Goal: Task Accomplishment & Management: Use online tool/utility

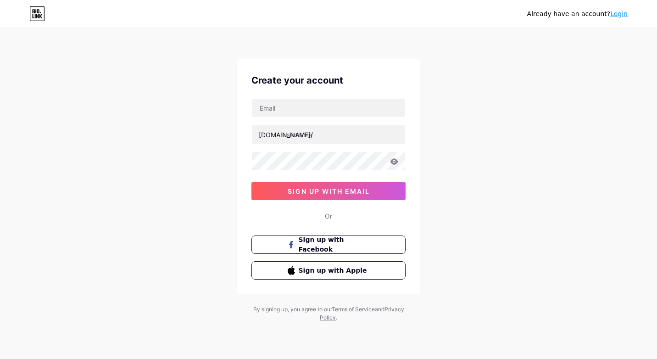
type input "[EMAIL_ADDRESS][DOMAIN_NAME]"
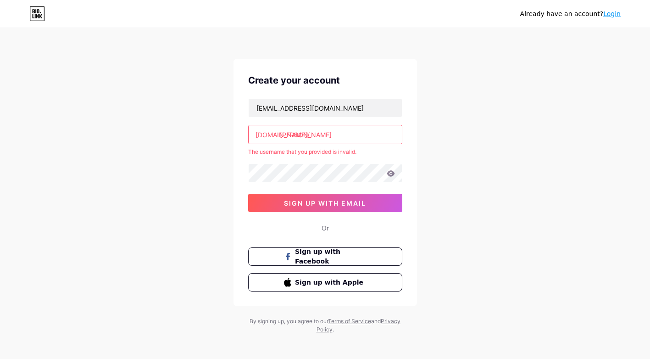
click at [360, 139] on input "[PERSON_NAME]" at bounding box center [325, 134] width 153 height 18
type input "l"
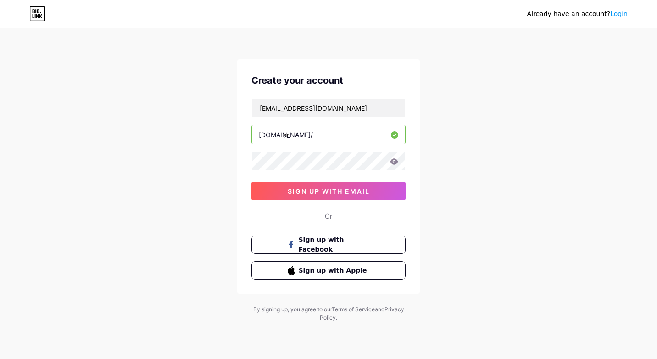
type input "a"
type input "marketimmo241"
click at [381, 195] on button "sign up with email" at bounding box center [328, 191] width 154 height 18
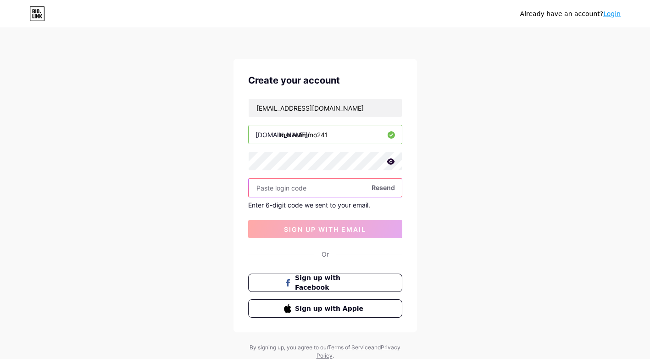
paste input "158542"
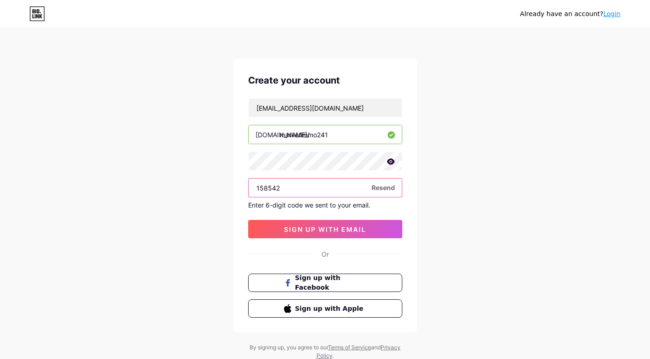
type input "158542"
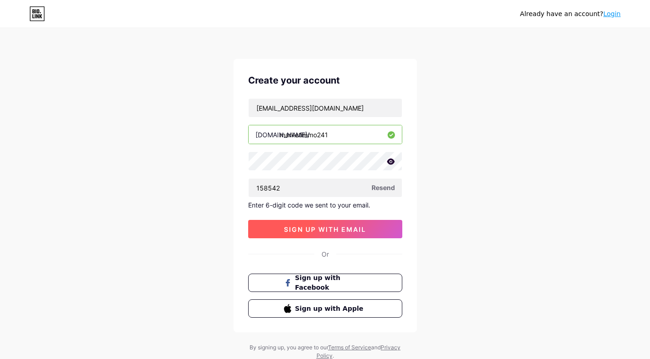
click at [350, 227] on span "sign up with email" at bounding box center [325, 229] width 82 height 8
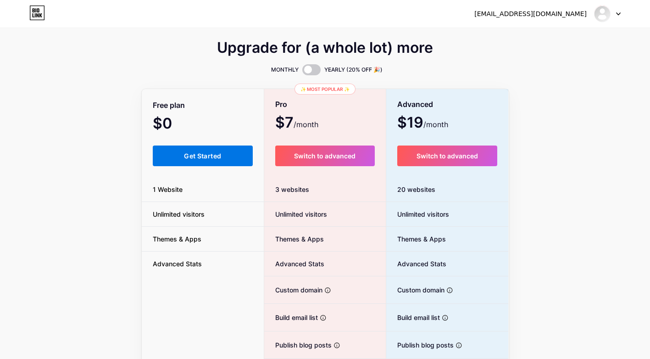
click at [199, 162] on button "Get Started" at bounding box center [203, 155] width 100 height 21
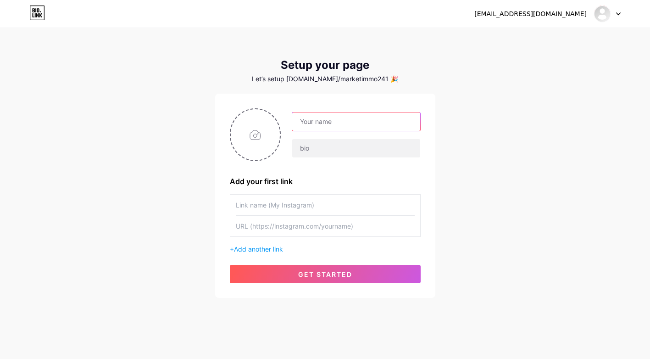
click at [311, 122] on input "text" at bounding box center [356, 121] width 128 height 18
type input "MARKETIMMO241"
click at [476, 118] on div "[EMAIL_ADDRESS][DOMAIN_NAME] Dashboard Logout Setup your page Let’s setup [DOMA…" at bounding box center [325, 163] width 650 height 327
click at [363, 143] on input "text" at bounding box center [356, 148] width 128 height 18
type input "I"
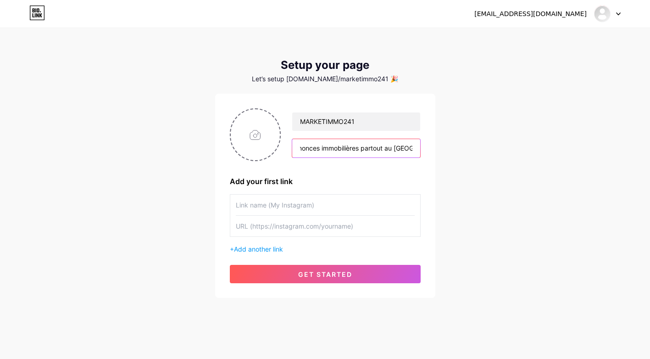
scroll to position [0, 13]
type input "Annonces immobilières partout au [GEOGRAPHIC_DATA]"
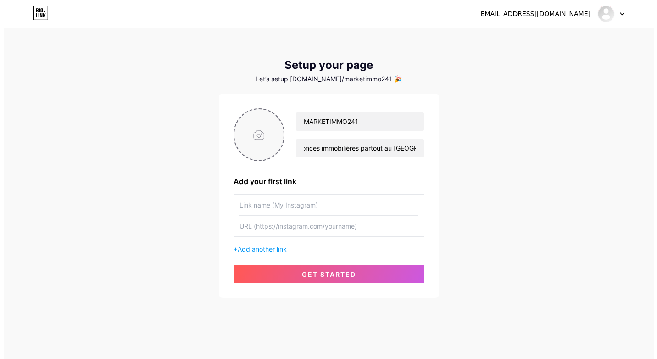
scroll to position [0, 0]
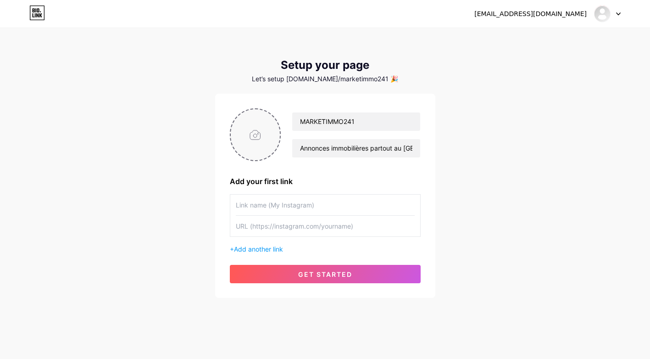
click at [250, 137] on input "file" at bounding box center [256, 134] width 50 height 51
type input "C:\fakepath\MARKETIMMO 1.jpg"
click at [296, 208] on input "text" at bounding box center [325, 205] width 179 height 21
type input "Visitez le site web"
click at [292, 226] on input "text" at bounding box center [325, 226] width 179 height 21
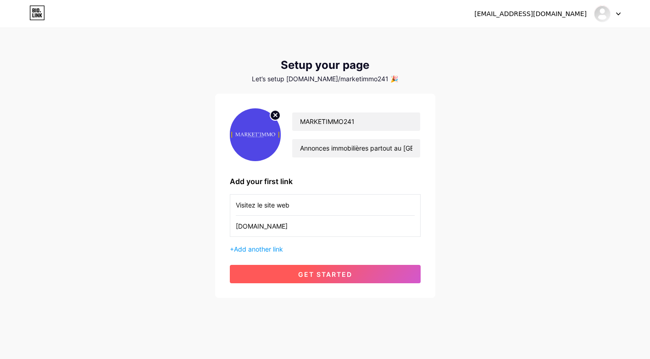
type input "[DOMAIN_NAME]"
click at [319, 275] on span "get started" at bounding box center [325, 274] width 54 height 8
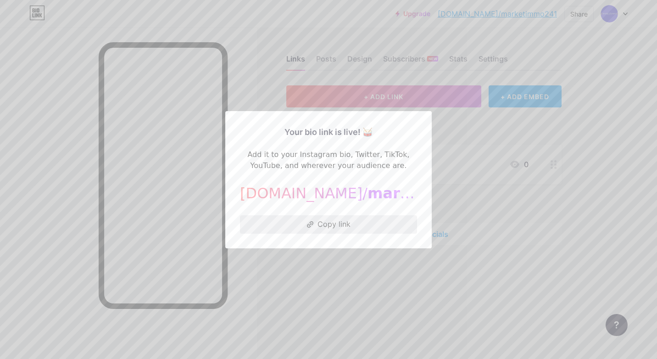
click at [379, 228] on button "Copy link" at bounding box center [328, 224] width 177 height 18
click at [448, 121] on div at bounding box center [328, 179] width 657 height 359
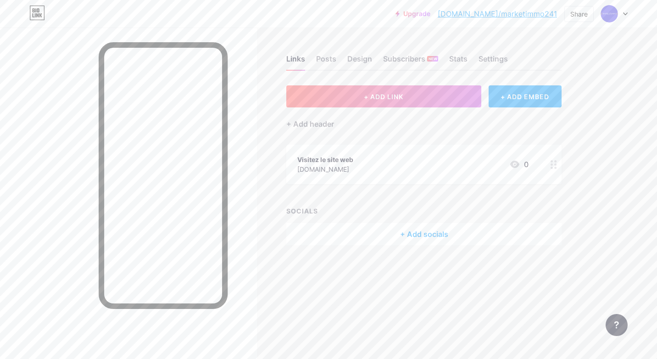
click at [425, 234] on div "+ Add socials" at bounding box center [423, 234] width 275 height 22
click at [286, 117] on div "Facebook" at bounding box center [271, 117] width 46 height 9
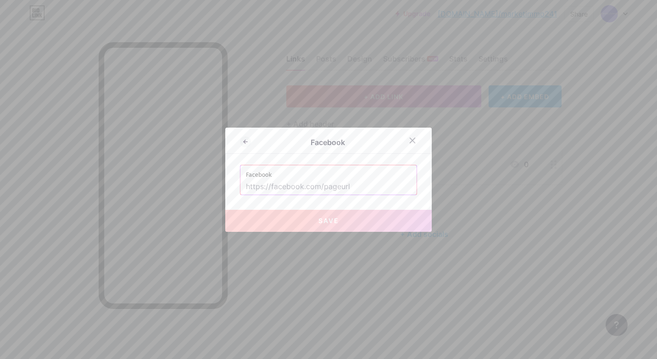
click at [349, 184] on input "text" at bounding box center [328, 187] width 165 height 16
paste input "[URL][DOMAIN_NAME]"
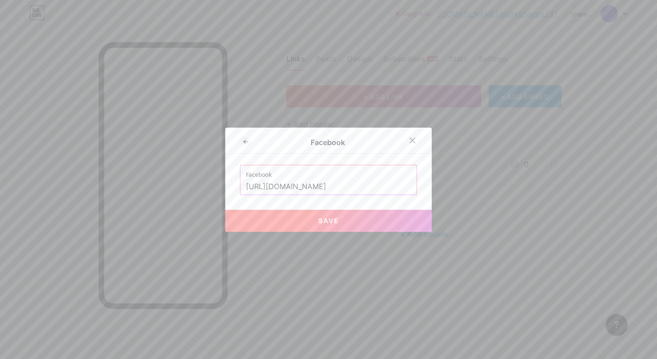
type input "[URL][DOMAIN_NAME]"
click at [350, 224] on button "Save" at bounding box center [328, 221] width 206 height 22
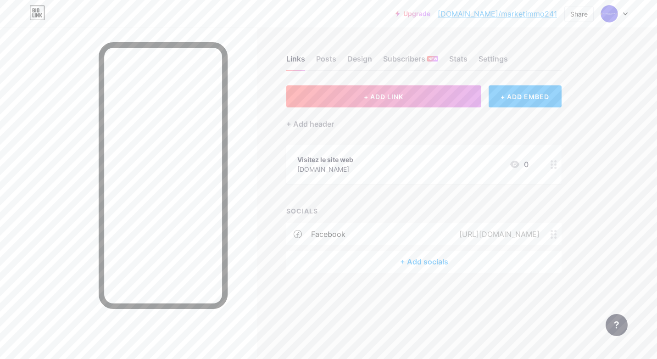
click at [412, 263] on div "+ Add socials" at bounding box center [423, 262] width 275 height 22
click at [283, 161] on div "Instagram" at bounding box center [271, 161] width 47 height 9
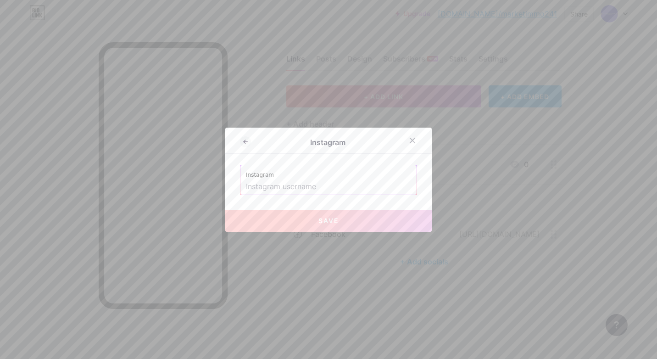
click at [307, 190] on input "text" at bounding box center [328, 187] width 165 height 16
paste input "[URL][DOMAIN_NAME]"
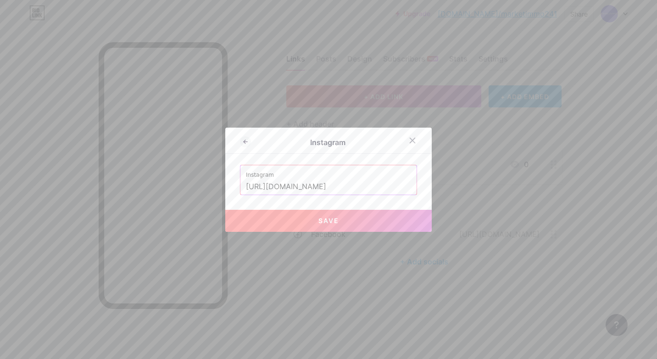
click at [313, 222] on button "Save" at bounding box center [328, 221] width 206 height 22
type input "[URL][DOMAIN_NAME][DOMAIN_NAME]"
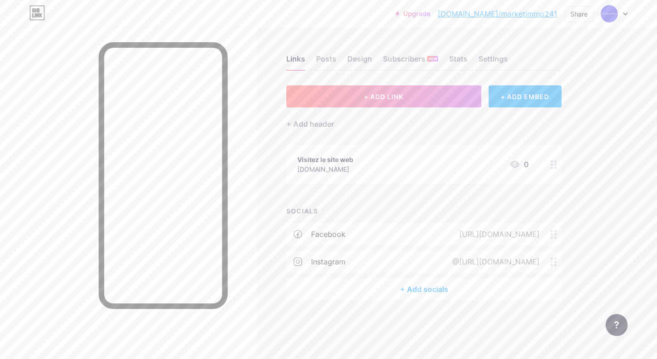
click at [426, 290] on div "+ Add socials" at bounding box center [423, 289] width 275 height 22
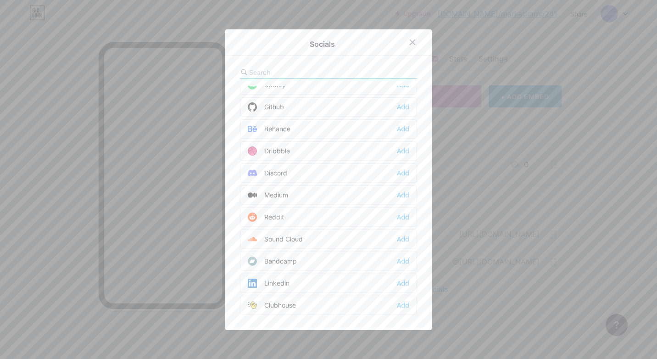
scroll to position [275, 0]
click at [289, 218] on div "Linkedin Add" at bounding box center [328, 216] width 177 height 19
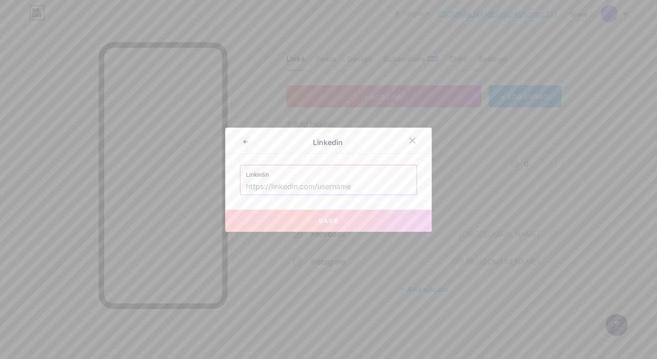
click at [318, 187] on input "text" at bounding box center [328, 187] width 165 height 16
paste input "[URL][DOMAIN_NAME]"
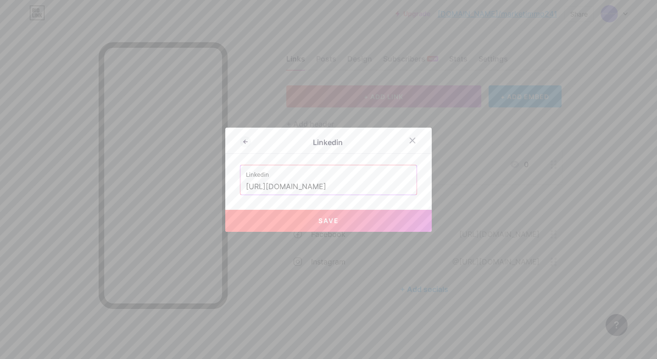
type input "[URL][DOMAIN_NAME]"
click at [327, 220] on span "Save" at bounding box center [328, 221] width 21 height 8
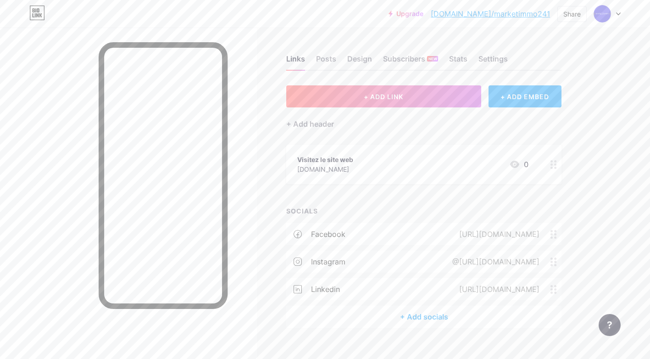
click at [428, 314] on div "+ Add socials" at bounding box center [423, 317] width 275 height 22
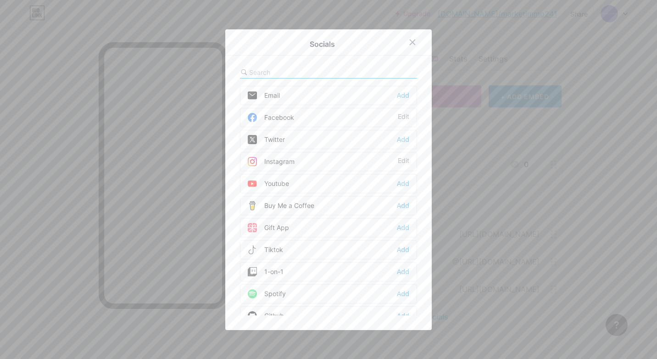
click at [274, 250] on div "Tiktok" at bounding box center [265, 249] width 35 height 9
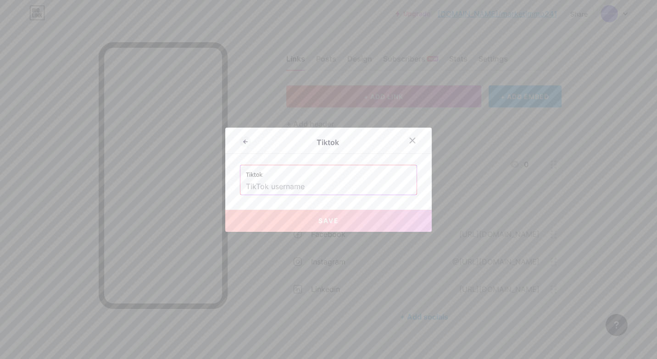
click at [333, 188] on input "text" at bounding box center [328, 187] width 165 height 16
paste input "[URL][DOMAIN_NAME]"
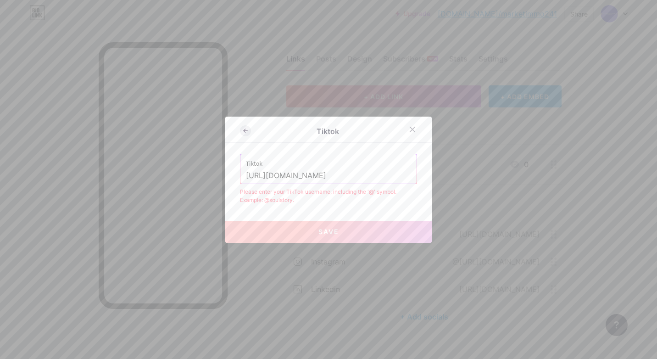
type input "[URL][DOMAIN_NAME]"
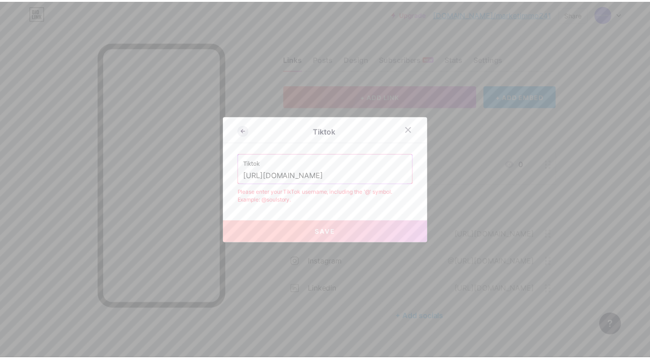
scroll to position [0, 0]
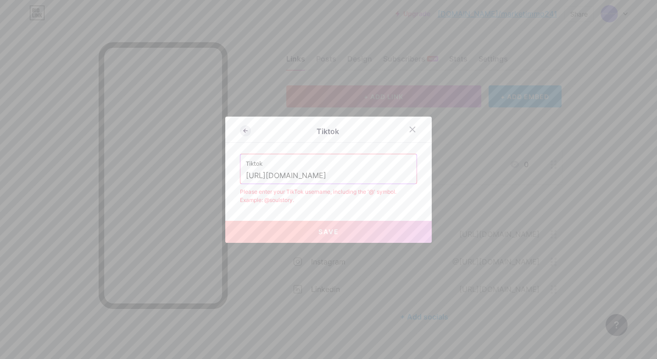
click at [247, 133] on icon at bounding box center [245, 130] width 11 height 11
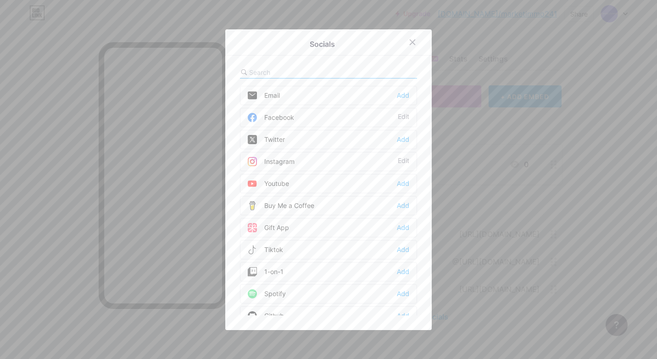
click at [274, 248] on div "Tiktok" at bounding box center [265, 249] width 35 height 9
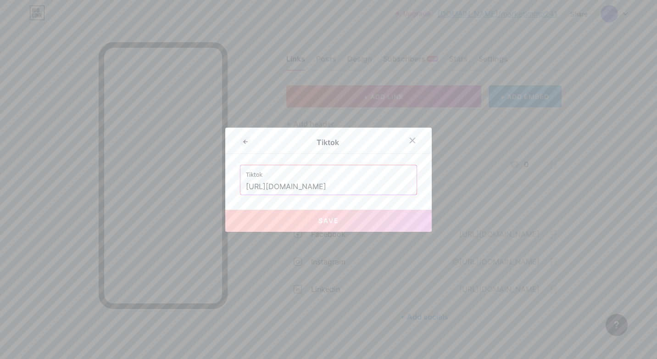
click at [308, 185] on input "[URL][DOMAIN_NAME]" at bounding box center [328, 187] width 165 height 16
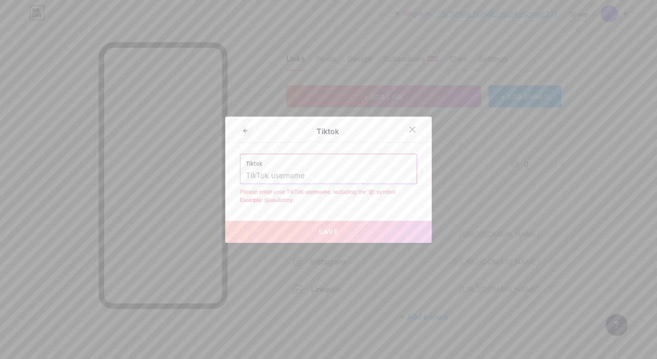
click at [307, 172] on input "text" at bounding box center [328, 176] width 165 height 16
click at [246, 177] on input "market.immo.241" at bounding box center [328, 176] width 165 height 16
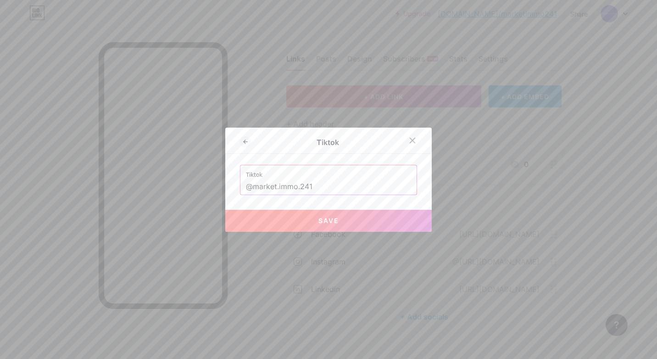
click at [327, 215] on button "Save" at bounding box center [328, 221] width 206 height 22
type input "[URL][DOMAIN_NAME]"
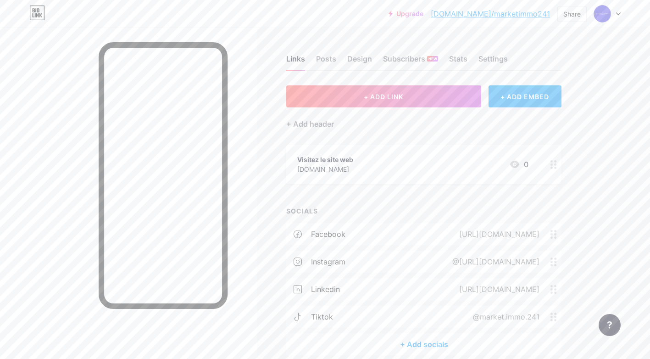
scroll to position [42, 0]
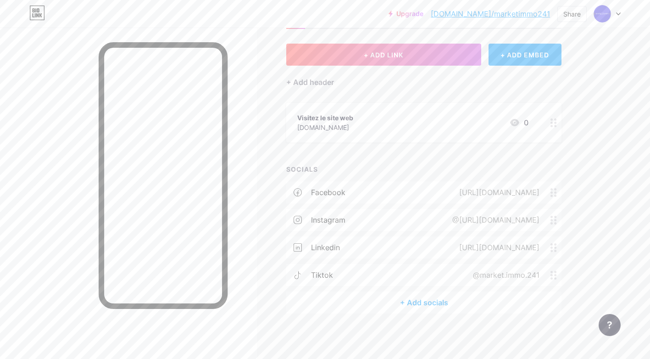
click at [378, 279] on div "tiktok @market.immo.241" at bounding box center [423, 275] width 275 height 22
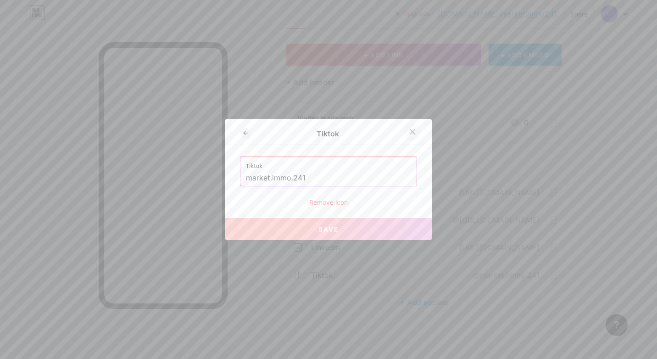
click at [409, 128] on icon at bounding box center [412, 131] width 7 height 7
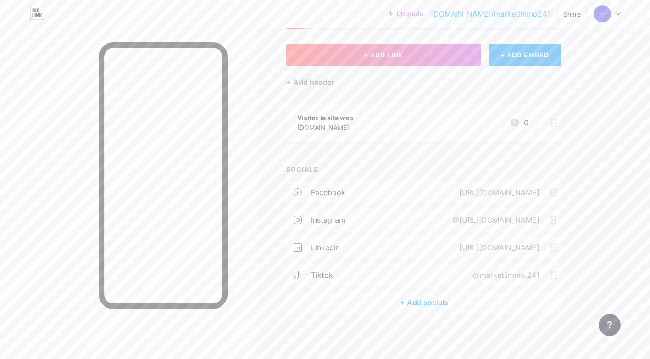
click at [617, 16] on div at bounding box center [607, 14] width 27 height 17
click at [590, 156] on div "Links Posts Design Subscribers NEW Stats Settings + ADD LINK + ADD EMBED + Add …" at bounding box center [300, 173] width 600 height 374
click at [321, 170] on div "SOCIALS" at bounding box center [423, 169] width 275 height 10
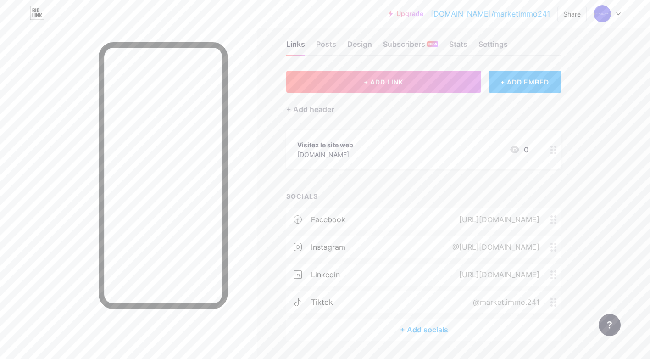
scroll to position [0, 0]
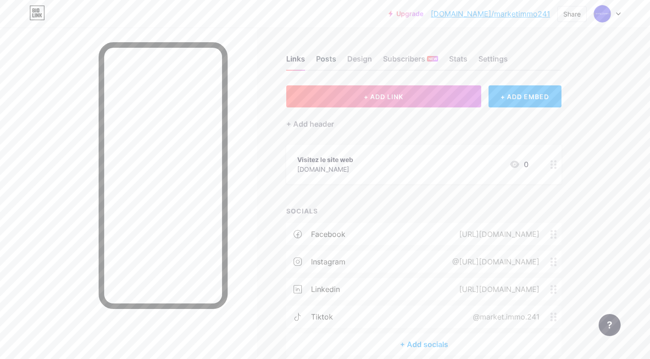
click at [323, 54] on div "Posts" at bounding box center [326, 61] width 20 height 17
click at [366, 63] on div "Design" at bounding box center [359, 61] width 25 height 17
click at [368, 58] on div "Design" at bounding box center [359, 61] width 25 height 17
drag, startPoint x: 368, startPoint y: 58, endPoint x: 361, endPoint y: 62, distance: 7.6
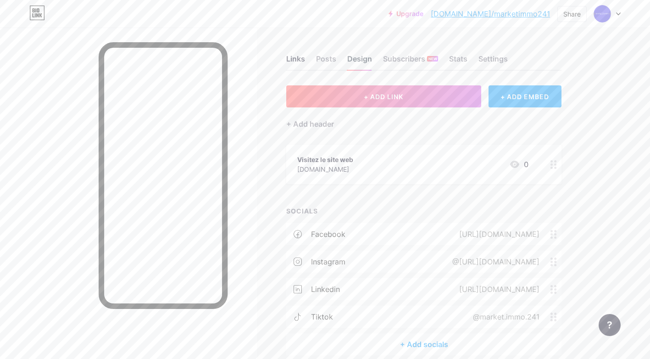
click at [361, 62] on div "Design" at bounding box center [359, 61] width 25 height 17
click at [438, 74] on div "Links Posts Design Subscribers NEW Stats Settings + ADD LINK + ADD EMBED + Add …" at bounding box center [300, 215] width 600 height 374
click at [491, 59] on div "Settings" at bounding box center [493, 61] width 29 height 17
click at [290, 60] on div "Links" at bounding box center [295, 61] width 19 height 17
click at [329, 59] on div "Posts" at bounding box center [326, 61] width 20 height 17
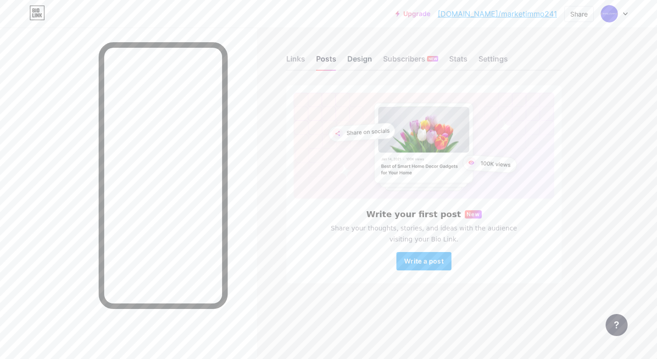
click at [369, 61] on div "Design" at bounding box center [359, 61] width 25 height 17
click at [369, 62] on div "Design" at bounding box center [359, 61] width 25 height 17
click at [325, 62] on div "Posts" at bounding box center [326, 61] width 20 height 17
click at [301, 62] on div "Links" at bounding box center [295, 61] width 19 height 17
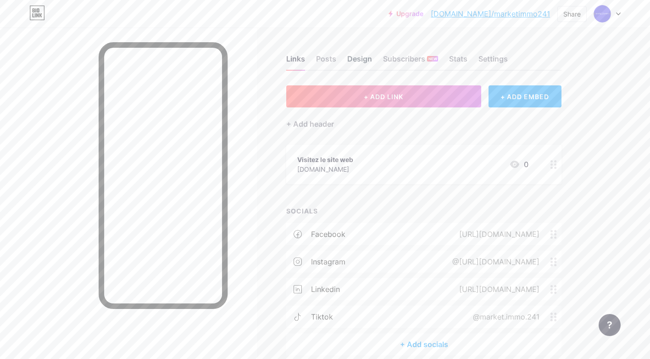
click at [357, 62] on div "Design" at bounding box center [359, 61] width 25 height 17
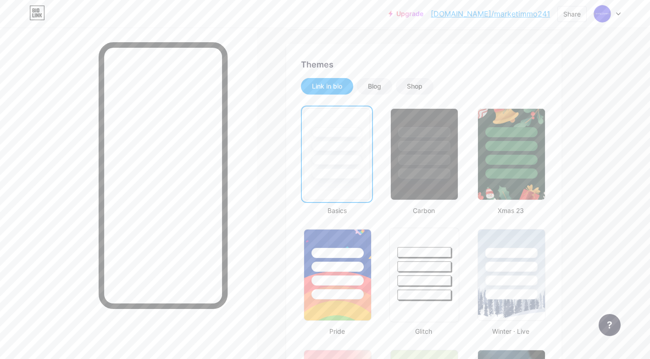
scroll to position [138, 0]
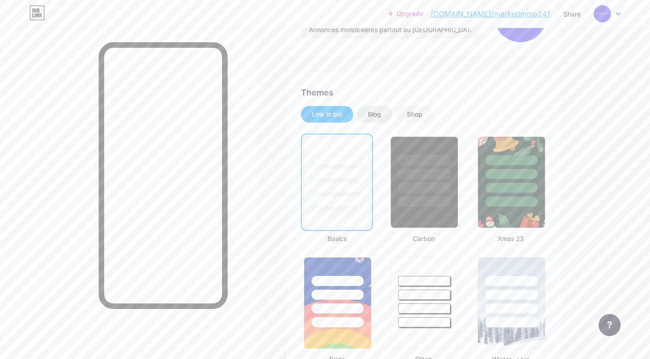
click at [378, 119] on div "Blog" at bounding box center [374, 114] width 35 height 17
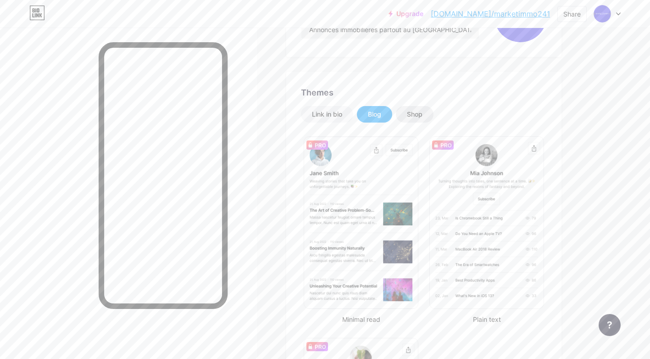
click at [409, 114] on div "Shop" at bounding box center [415, 114] width 16 height 9
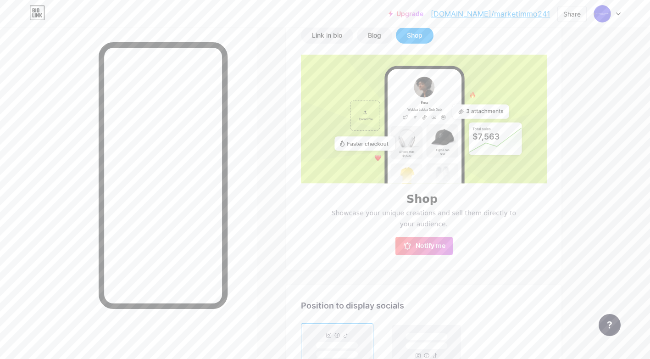
scroll to position [125, 0]
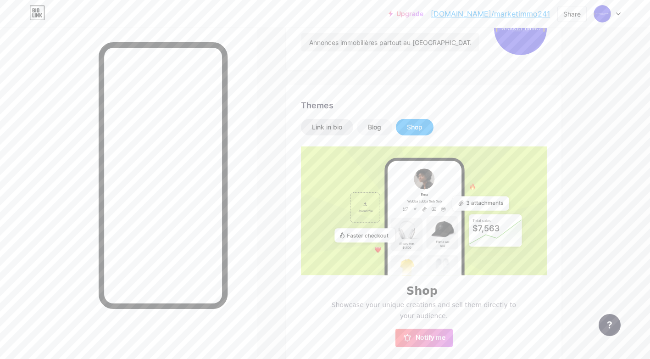
click at [324, 131] on div "Link in bio" at bounding box center [327, 127] width 30 height 9
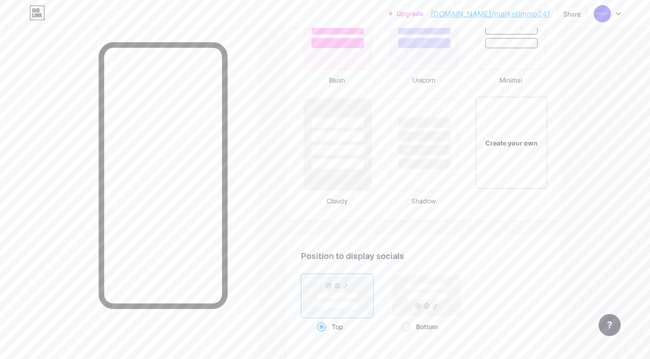
scroll to position [1016, 0]
click at [506, 156] on div "Create your own" at bounding box center [511, 146] width 74 height 95
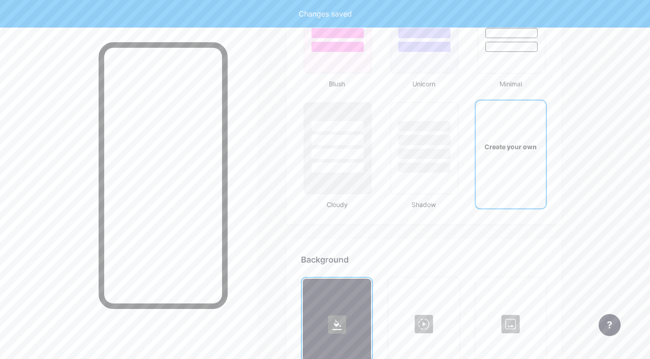
scroll to position [1218, 0]
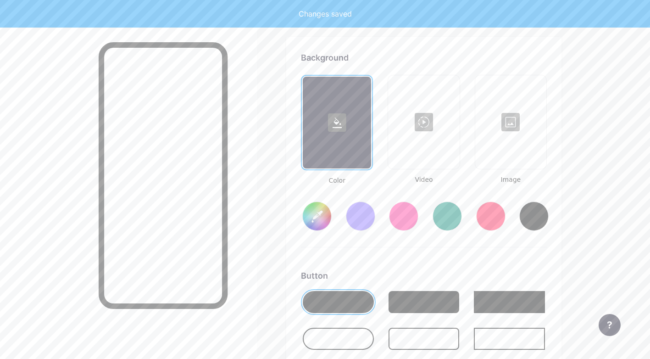
type input "#ffffff"
type input "#000000"
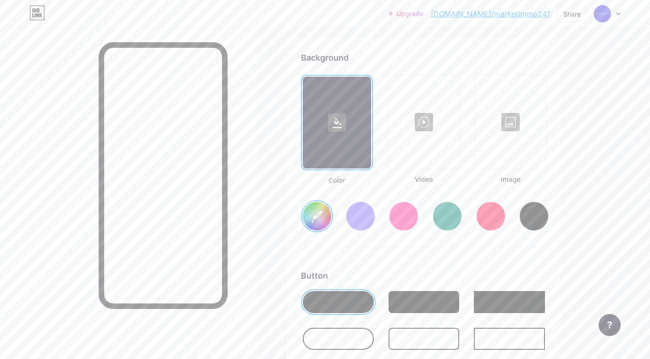
click at [319, 223] on input "#ffffff" at bounding box center [317, 216] width 28 height 28
click at [507, 250] on div "Background Color Video Image #3516d0 Button #000000 Font Inter Poppins EB Garam…" at bounding box center [424, 322] width 246 height 543
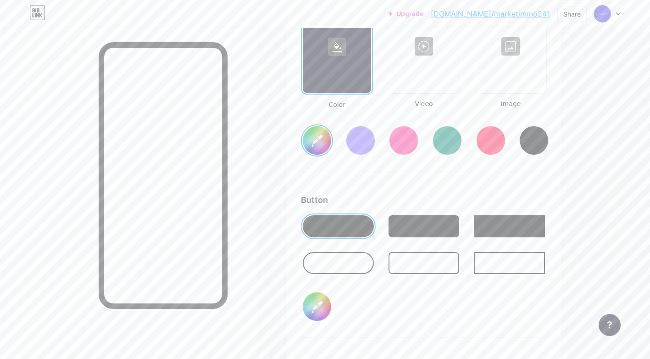
scroll to position [1310, 0]
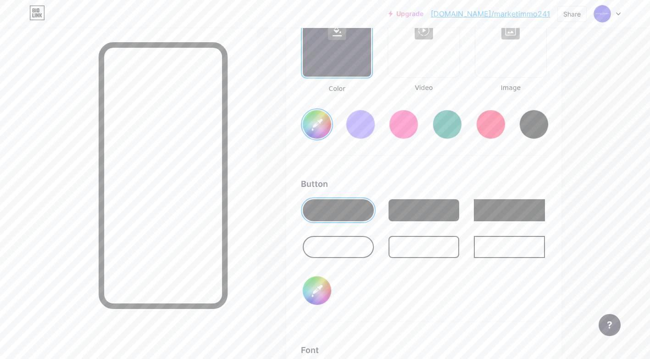
click at [350, 250] on div at bounding box center [338, 247] width 71 height 22
click at [347, 210] on div at bounding box center [338, 210] width 71 height 22
click at [319, 284] on input "#000000" at bounding box center [317, 290] width 28 height 28
type input "#3516d0"
type input "#e6ebe6"
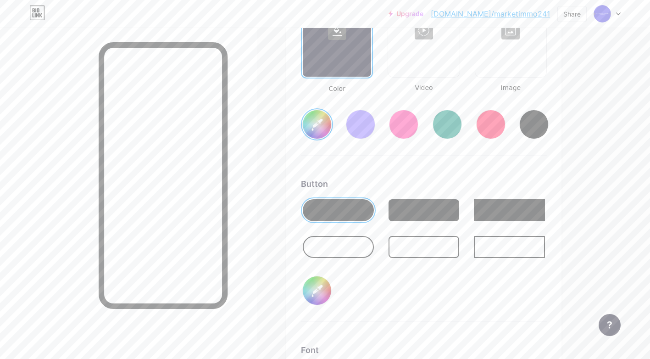
type input "#3516d0"
type input "#ecefec"
type input "#3516d0"
type input "#edeeed"
type input "#3516d0"
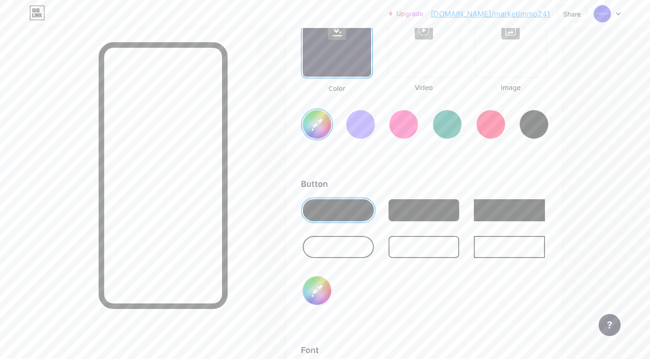
type input "#f0f0f0"
type input "#3516d0"
type input "#f1f3f1"
type input "#3516d0"
type input "#f1f4f1"
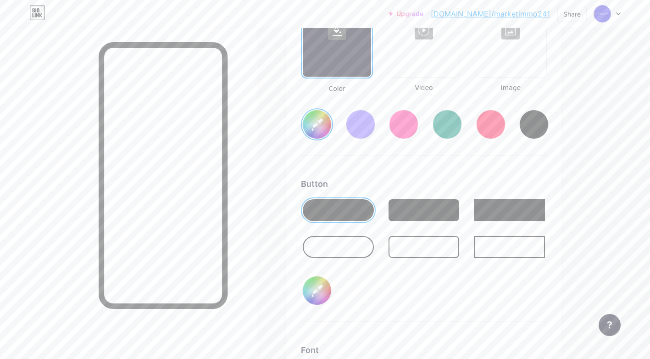
type input "#3516d0"
type input "#f0f4f0"
type input "#3516d0"
type input "#f3f7f3"
type input "#3516d0"
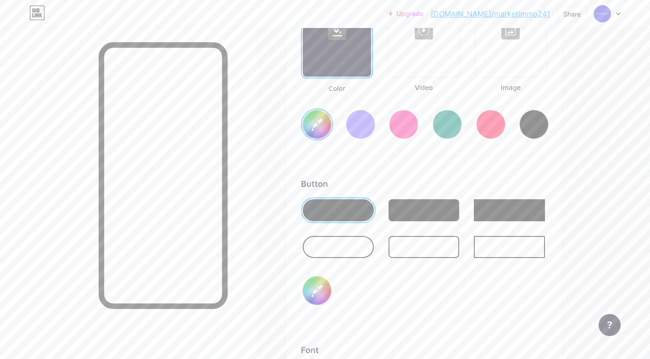
type input "#f2f8f2"
type input "#3516d0"
type input "#f2f8f1"
type input "#3516d0"
type input "#f4fbf4"
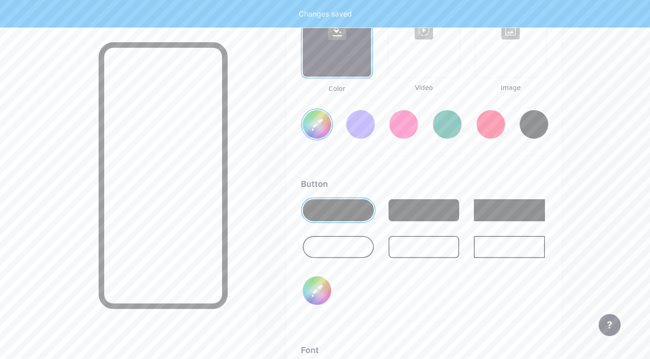
type input "#3516d0"
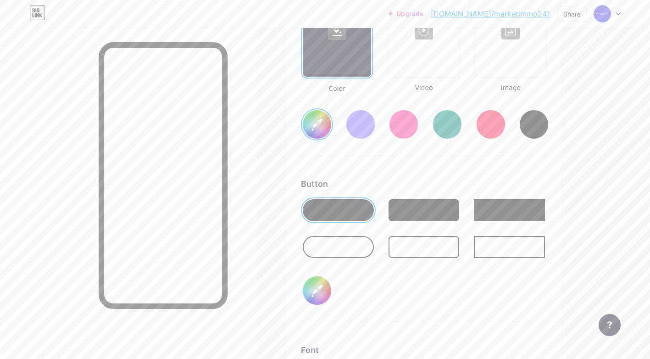
type input "#f4fbf4"
click at [427, 318] on div "Button #f4fbf4" at bounding box center [424, 250] width 246 height 144
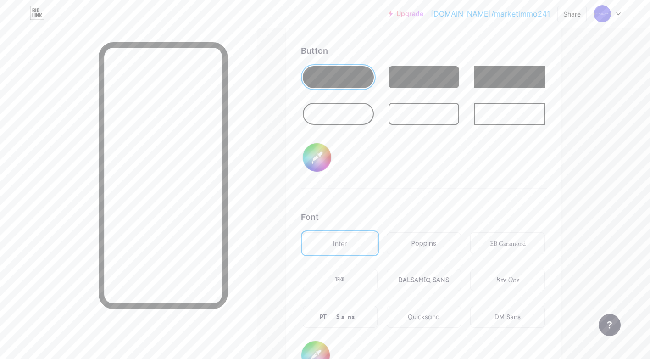
scroll to position [1448, 0]
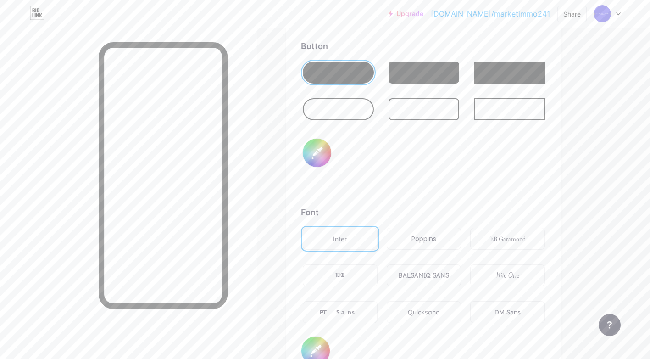
click at [440, 244] on div "Poppins" at bounding box center [424, 239] width 75 height 22
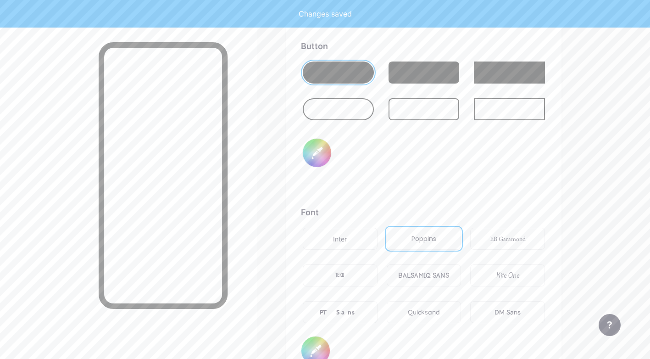
type input "#3516d0"
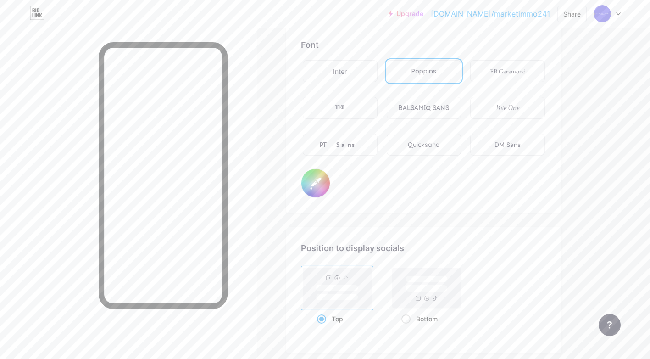
scroll to position [1631, 0]
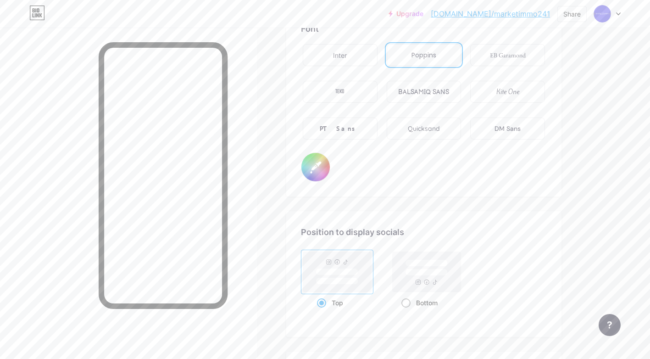
click at [437, 276] on rect at bounding box center [427, 271] width 68 height 40
click at [407, 311] on input "Bottom" at bounding box center [404, 314] width 6 height 6
radio input "true"
type input "#3516d0"
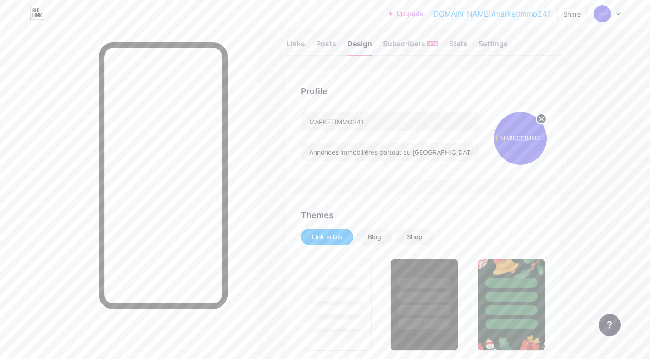
scroll to position [0, 0]
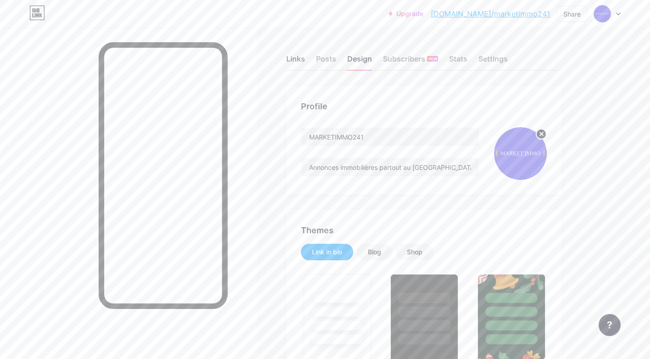
click at [297, 59] on div "Links" at bounding box center [295, 61] width 19 height 17
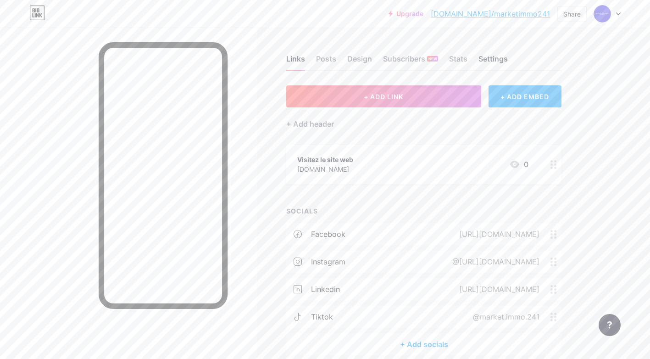
click at [491, 58] on div "Settings" at bounding box center [493, 61] width 29 height 17
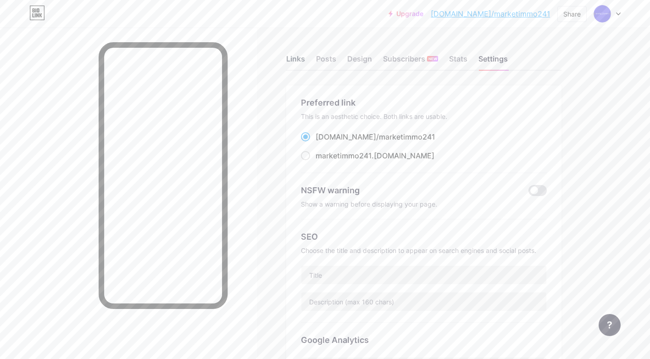
click at [301, 56] on div "Links" at bounding box center [295, 61] width 19 height 17
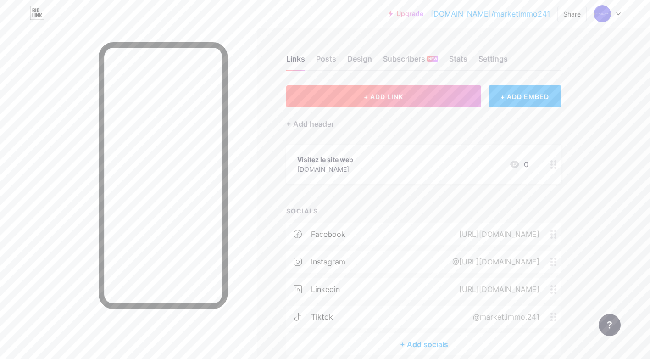
click at [401, 96] on span "+ ADD LINK" at bounding box center [383, 97] width 39 height 8
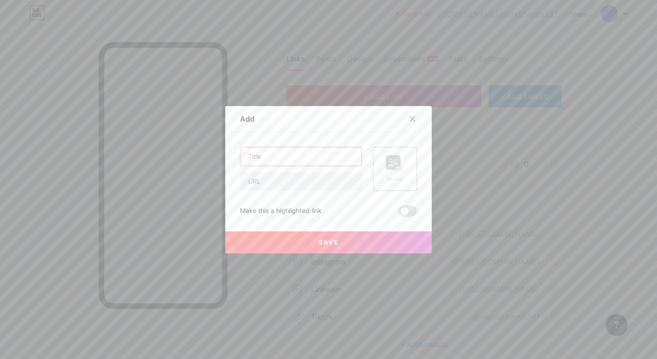
click at [312, 155] on input "text" at bounding box center [300, 156] width 121 height 18
type input "Besoin d'assistance"
click at [410, 117] on icon at bounding box center [412, 118] width 5 height 5
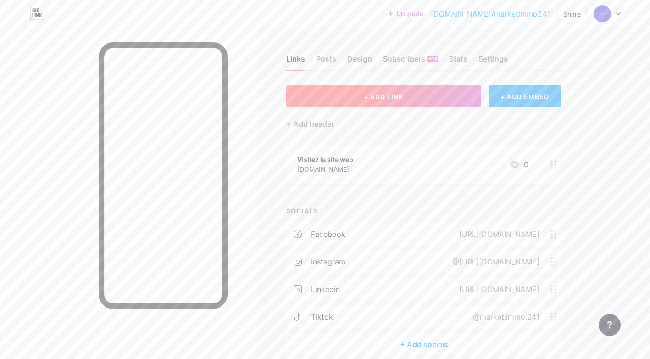
click at [362, 98] on button "+ ADD LINK" at bounding box center [383, 96] width 195 height 22
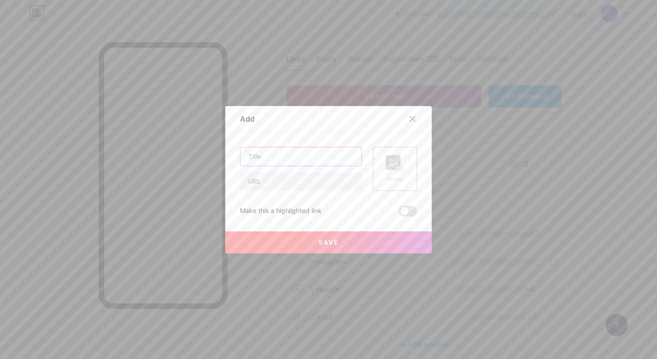
click at [337, 158] on input "text" at bounding box center [300, 156] width 121 height 18
type input "Créer votre compte utilisateur ici"
click at [309, 178] on input "text" at bounding box center [300, 181] width 121 height 18
paste input "[URL][DOMAIN_NAME]"
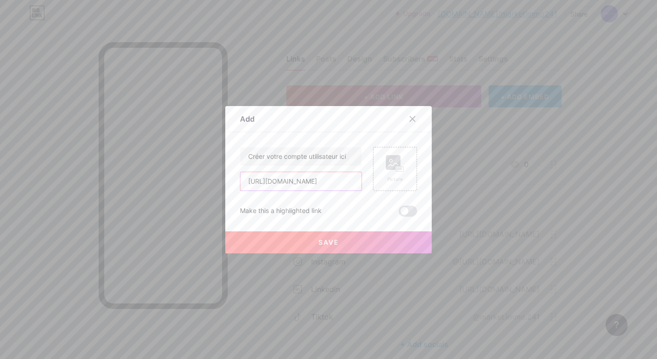
type input "[URL][DOMAIN_NAME]"
click at [326, 238] on button "Save" at bounding box center [328, 242] width 206 height 22
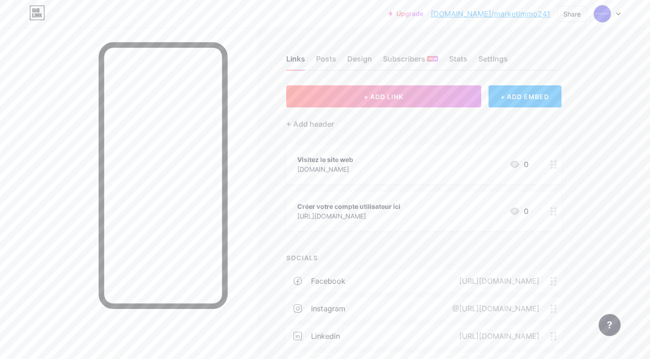
click at [435, 168] on div "Visitez le site web [DOMAIN_NAME] 0" at bounding box center [412, 164] width 231 height 21
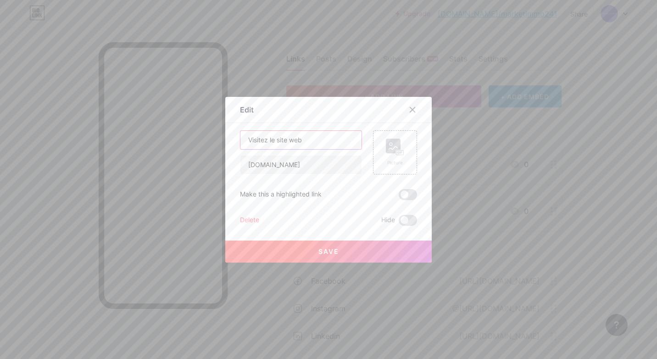
click at [318, 143] on input "Visitez le site web" at bounding box center [300, 140] width 121 height 18
click at [273, 139] on input "Visitez le site web" at bounding box center [300, 140] width 121 height 18
type input "Visitez les annonces disponible"
click at [385, 251] on button "Save" at bounding box center [328, 251] width 206 height 22
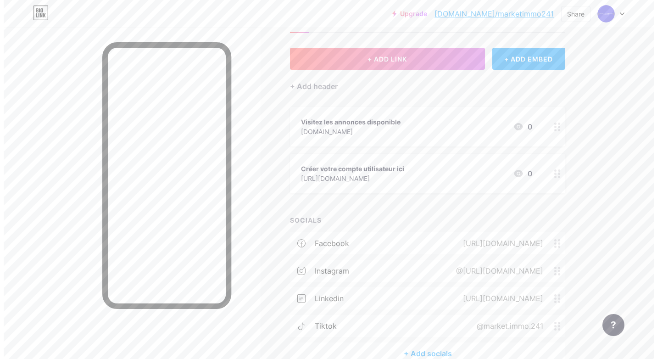
scroll to position [89, 0]
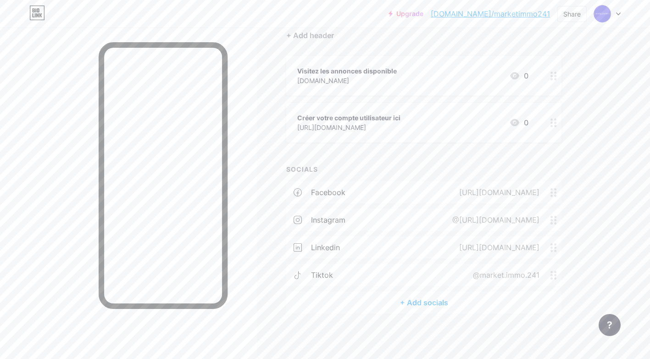
click at [445, 300] on div "+ Add socials" at bounding box center [423, 302] width 275 height 22
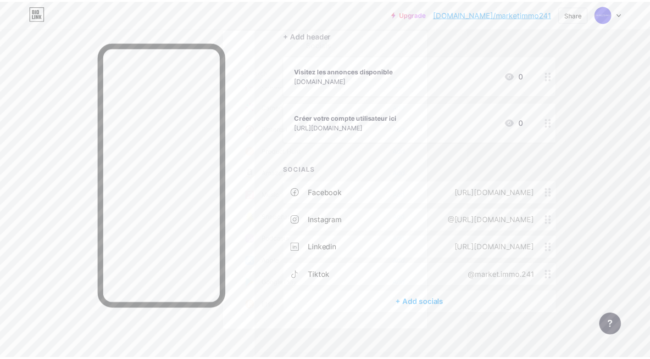
scroll to position [642, 0]
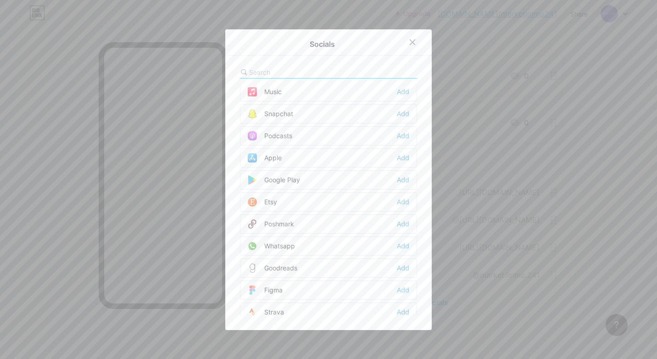
click at [315, 245] on div "Whatsapp Add" at bounding box center [328, 245] width 177 height 19
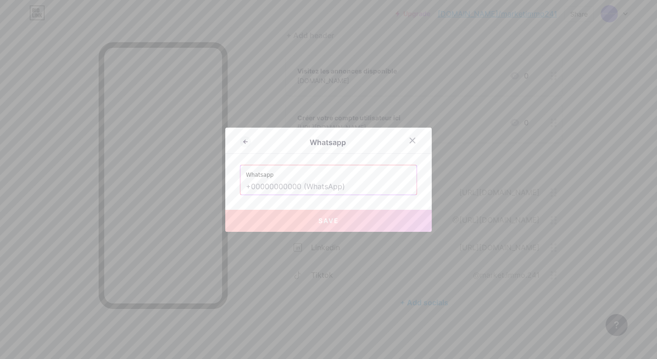
click at [342, 186] on input "text" at bounding box center [328, 187] width 165 height 16
paste input "[URL][DOMAIN_NAME]"
type input "[URL][DOMAIN_NAME]"
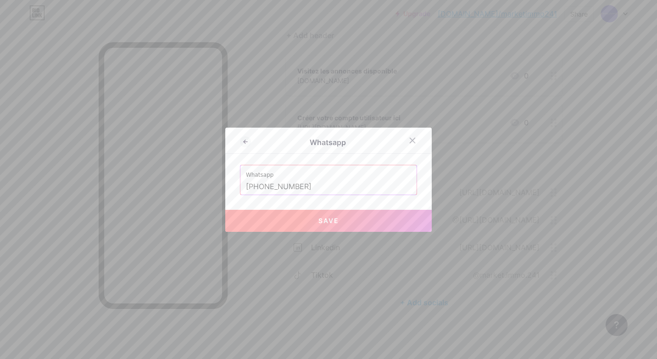
click at [313, 229] on button "Save" at bounding box center [328, 221] width 206 height 22
type input "[URL][DOMAIN_NAME][PHONE_NUMBER]"
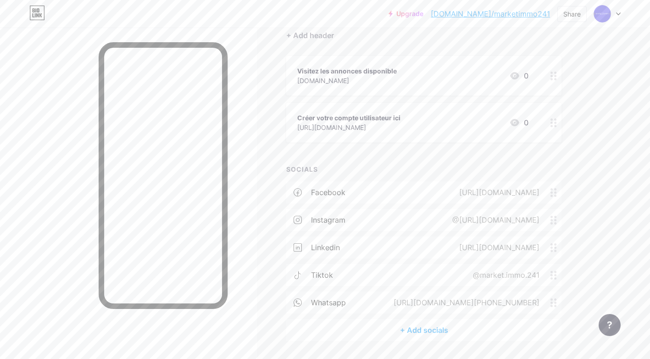
click at [599, 66] on div "Links Posts Design Subscribers NEW Stats Settings + ADD LINK + ADD EMBED + Add …" at bounding box center [300, 163] width 600 height 448
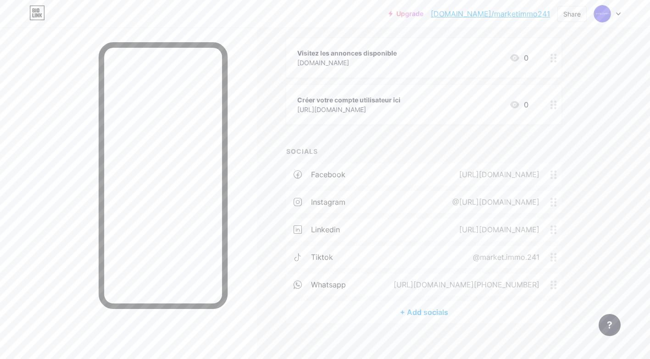
scroll to position [116, 0]
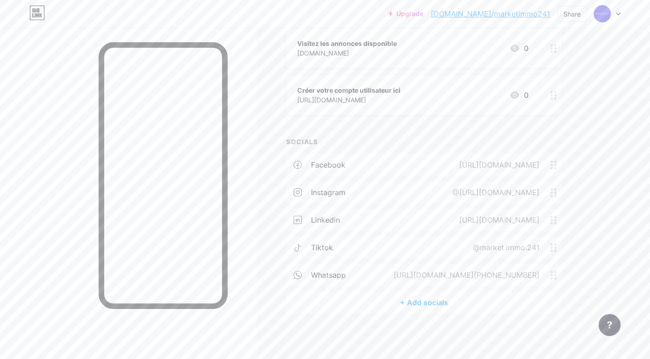
click at [513, 14] on link "[DOMAIN_NAME]/marketimmo241" at bounding box center [490, 13] width 119 height 11
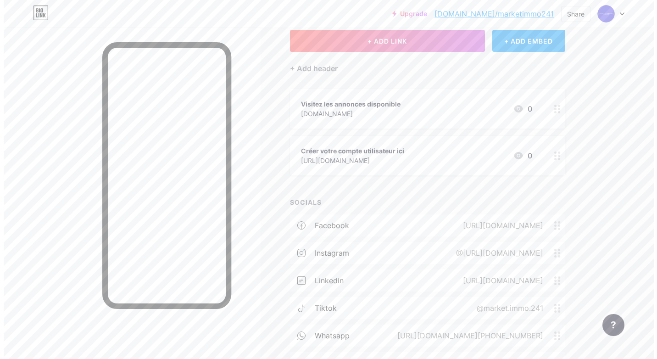
scroll to position [0, 0]
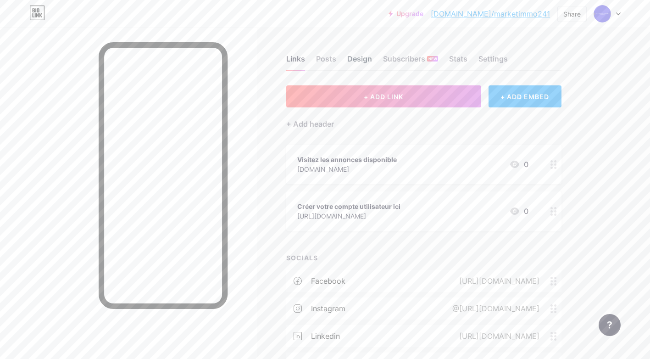
click at [360, 60] on div "Design" at bounding box center [359, 61] width 25 height 17
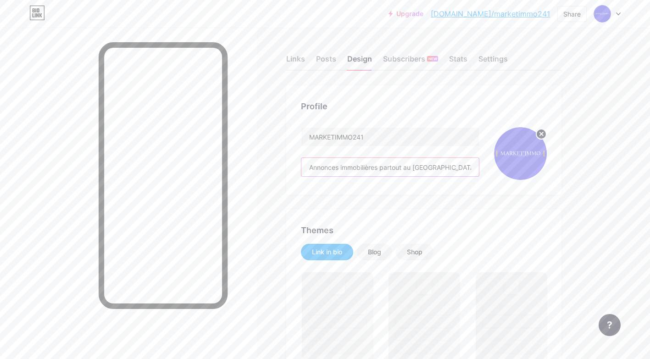
click at [440, 169] on input "Annonces immobilières partout au [GEOGRAPHIC_DATA]" at bounding box center [390, 167] width 178 height 18
type input "Annonces immobilières partout au [GEOGRAPHIC_DATA]"
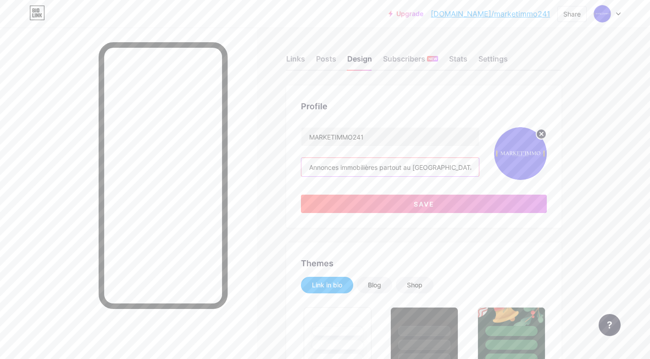
type input "#3516d0"
type input "#f4fbf4"
type input "#ffffff"
paste input "🇬🇦"
type input "Annonces immobilières partout au [GEOGRAPHIC_DATA] 🇬🇦"
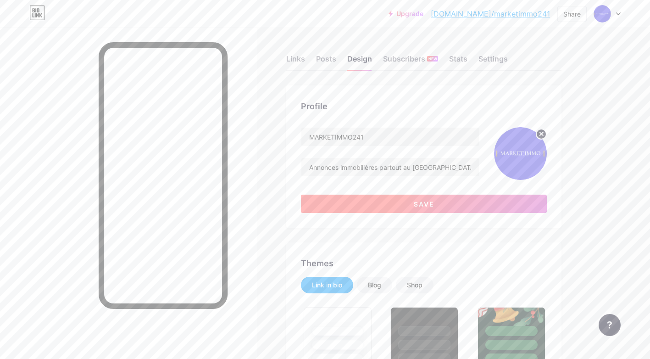
click at [468, 203] on button "Save" at bounding box center [424, 204] width 246 height 18
type input "#3516d0"
type input "#ffffff"
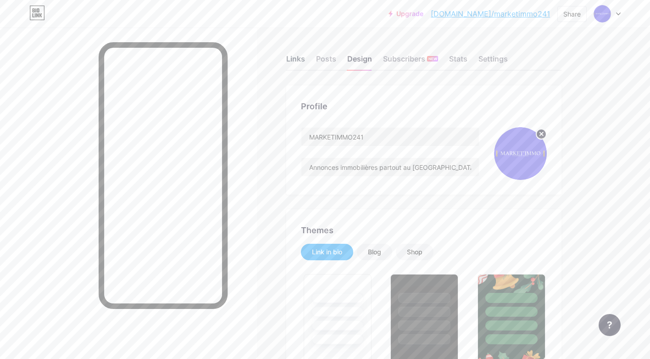
click at [293, 58] on div "Links" at bounding box center [295, 61] width 19 height 17
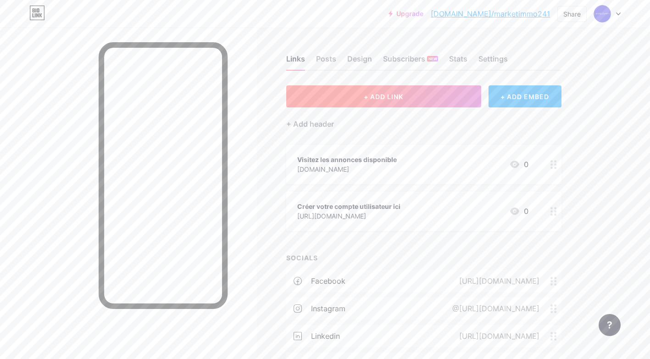
click at [401, 100] on button "+ ADD LINK" at bounding box center [383, 96] width 195 height 22
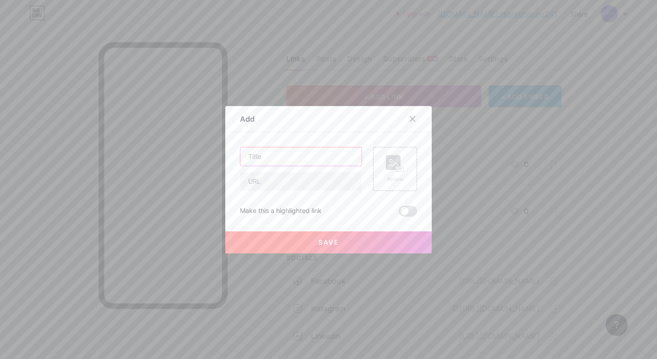
click at [280, 157] on input "text" at bounding box center [300, 156] width 121 height 18
click at [278, 182] on input "text" at bounding box center [300, 181] width 121 height 18
paste input "[URL][DOMAIN_NAME]"
type input "[URL][DOMAIN_NAME]"
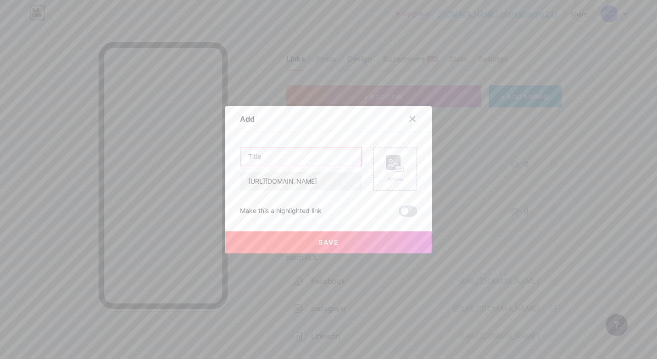
scroll to position [0, 0]
click at [297, 161] on input "text" at bounding box center [300, 156] width 121 height 18
type input "Voici comment publier votre annonce"
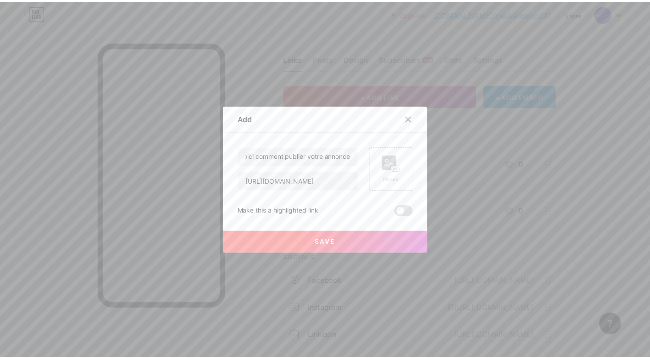
scroll to position [0, 0]
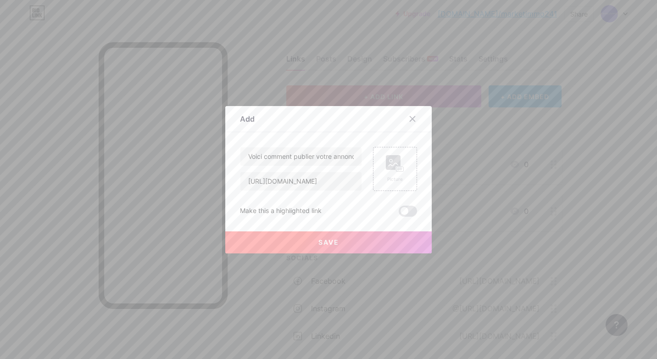
click at [323, 239] on span "Save" at bounding box center [328, 242] width 21 height 8
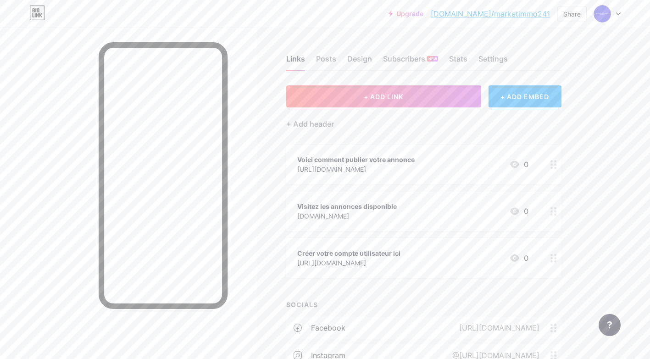
click at [366, 164] on div "[URL][DOMAIN_NAME]" at bounding box center [355, 169] width 117 height 10
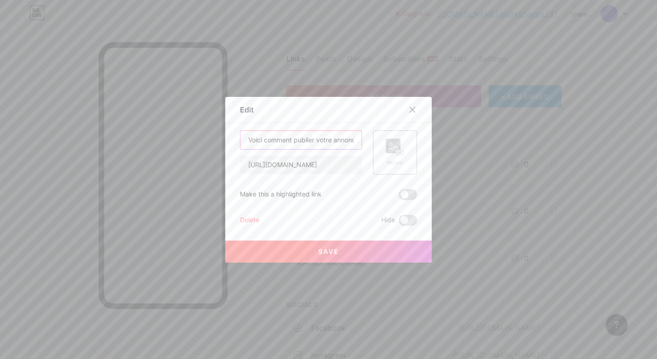
drag, startPoint x: 265, startPoint y: 140, endPoint x: 241, endPoint y: 141, distance: 23.9
click at [241, 141] on input "Voici comment publier votre annonce" at bounding box center [300, 140] width 121 height 18
click at [345, 139] on input "Comment publier votre annonce" at bounding box center [300, 140] width 121 height 18
type input "Comment publier votre annonce ?"
click at [341, 243] on button "Save" at bounding box center [328, 251] width 206 height 22
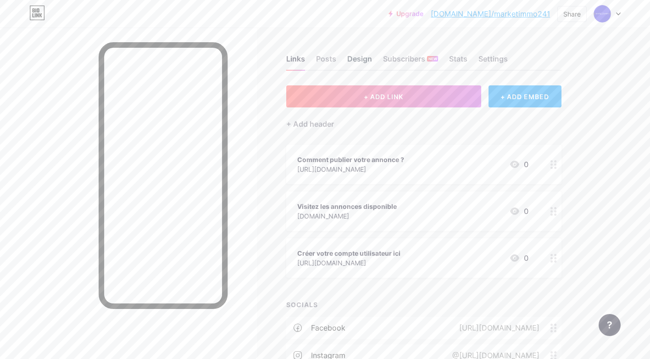
click at [358, 61] on div "Design" at bounding box center [359, 61] width 25 height 17
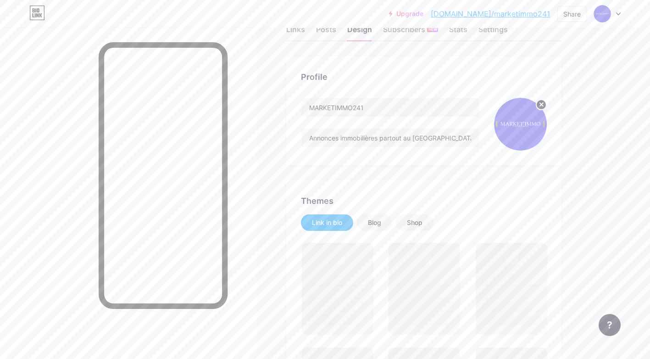
scroll to position [46, 0]
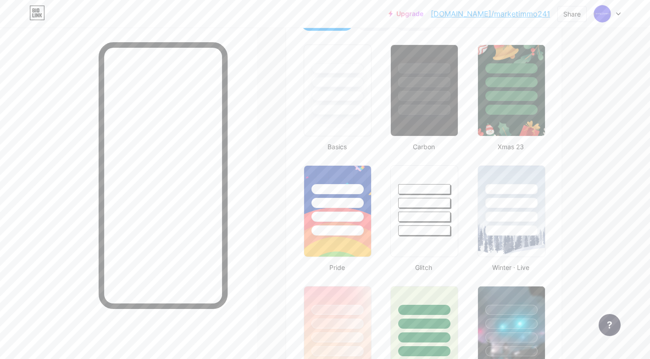
type input "#3516d0"
type input "#f4fbf4"
type input "#ffffff"
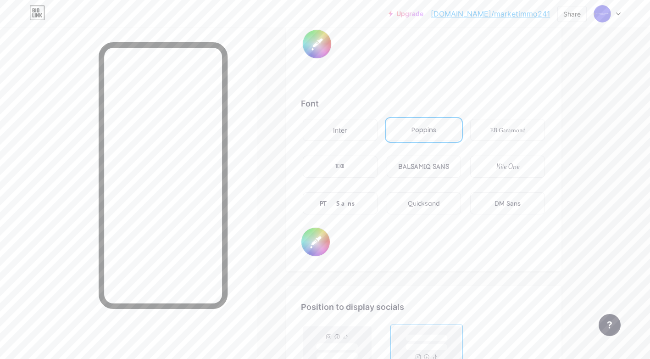
scroll to position [1560, 0]
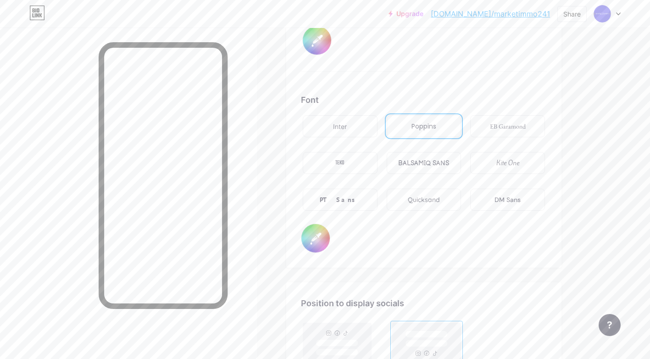
click at [355, 157] on div "TEKO" at bounding box center [340, 163] width 75 height 22
type input "#3516d0"
type input "#ffffff"
type input "#3516d0"
type input "#ffffff"
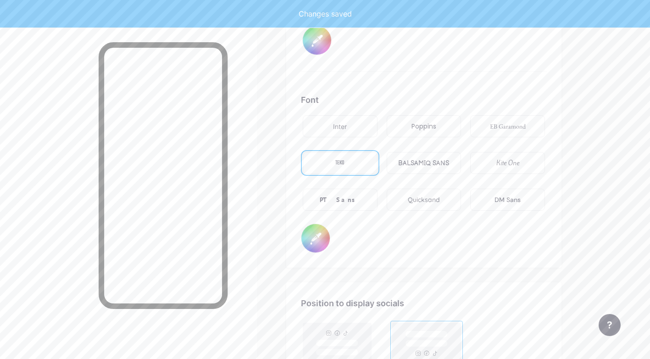
type input "#3516d0"
type input "#ffffff"
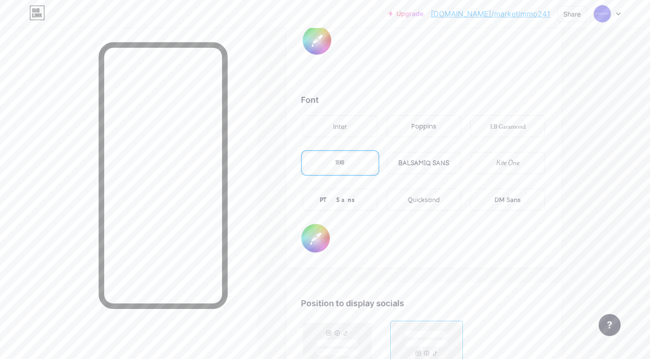
click at [447, 202] on div "Quicksand" at bounding box center [424, 200] width 75 height 22
type input "#3516d0"
type input "#ffffff"
type input "#3516d0"
type input "#ffffff"
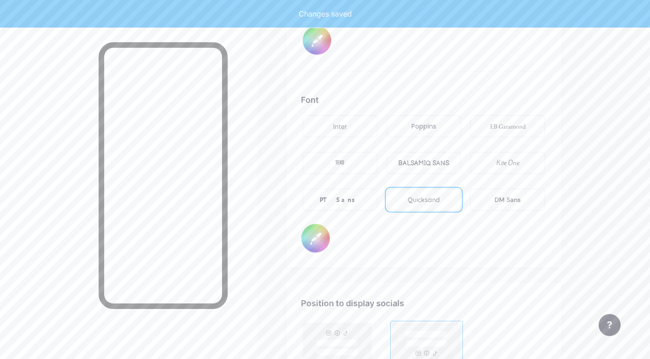
type input "#3516d0"
type input "#ffffff"
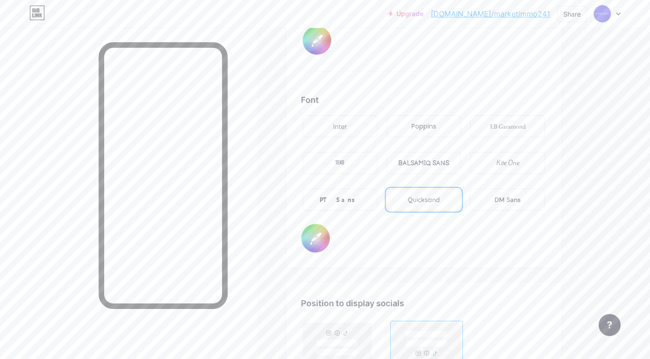
click at [495, 125] on div "EB Garamond" at bounding box center [508, 127] width 36 height 10
type input "#3516d0"
type input "#ffffff"
type input "#3516d0"
type input "#ffffff"
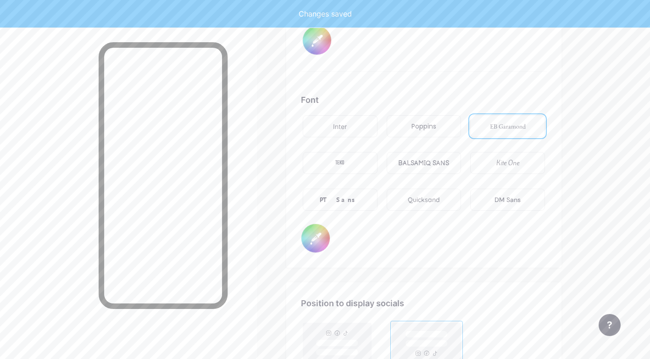
type input "#3516d0"
type input "#ffffff"
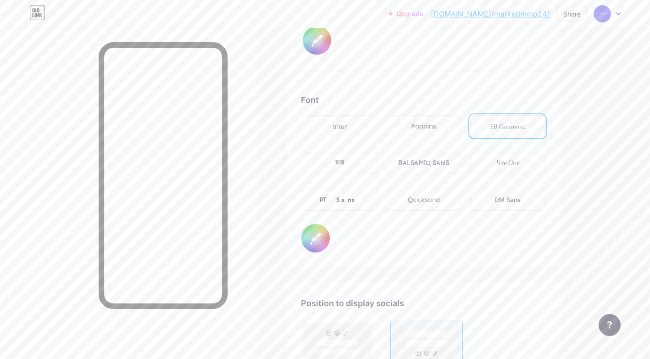
click at [488, 199] on div "DM Sans" at bounding box center [507, 200] width 75 height 22
type input "#3516d0"
type input "#ffffff"
type input "#3516d0"
type input "#ffffff"
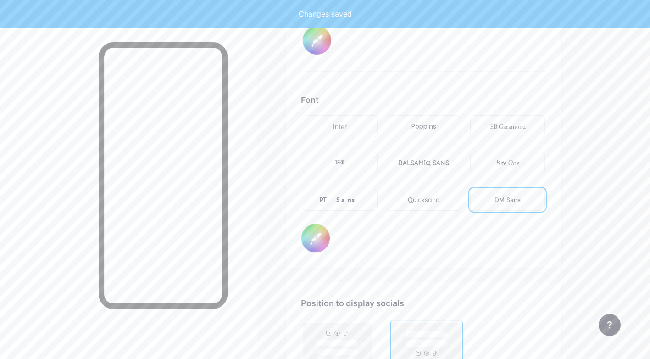
type input "#3516d0"
type input "#ffffff"
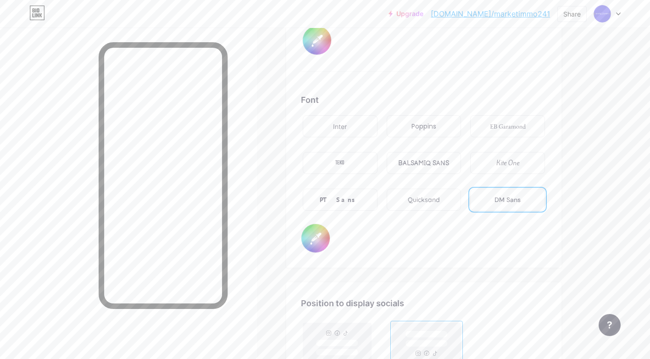
click at [439, 167] on div "BALSAMIQ SANS" at bounding box center [423, 163] width 51 height 10
type input "#3516d0"
type input "#ffffff"
type input "#3516d0"
type input "#ffffff"
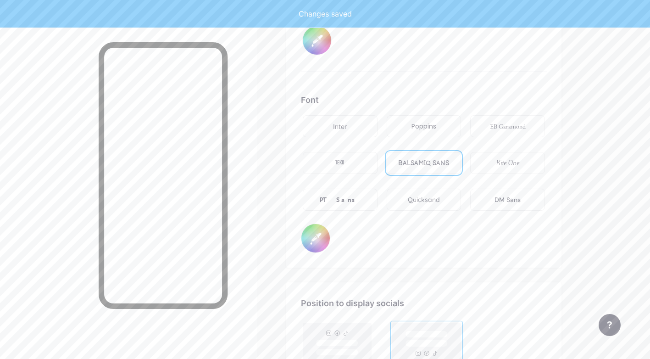
type input "#3516d0"
type input "#ffffff"
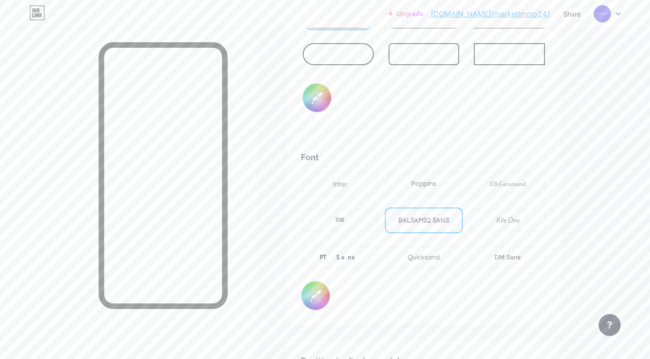
scroll to position [1422, 0]
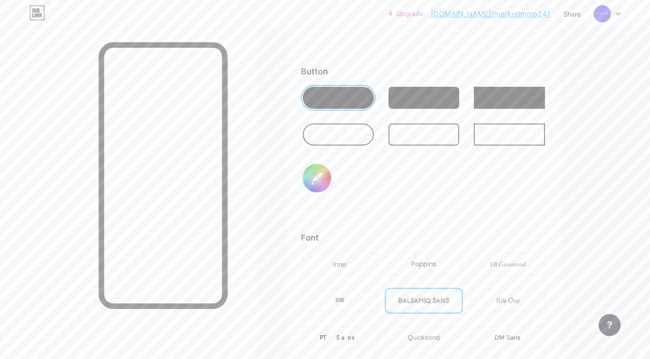
click at [436, 102] on div at bounding box center [424, 98] width 71 height 22
type input "#3516d0"
type input "#ffffff"
type input "#3516d0"
type input "#ffffff"
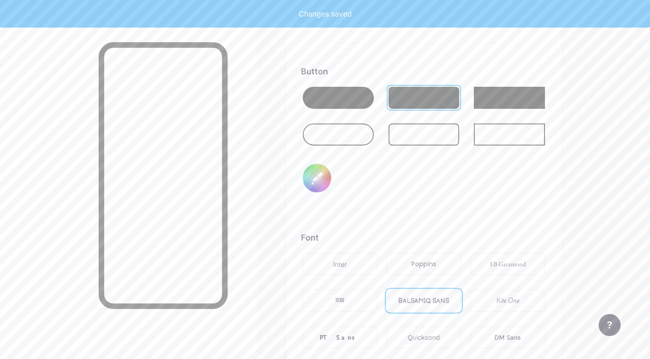
type input "#3516d0"
type input "#ffffff"
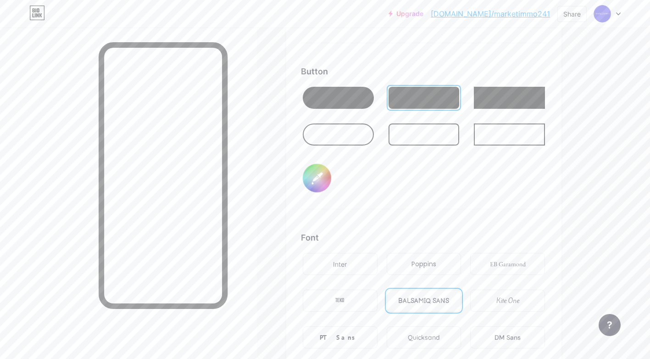
click at [358, 102] on div at bounding box center [338, 98] width 71 height 22
type input "#3516d0"
type input "#ffffff"
type input "#3516d0"
type input "#ffffff"
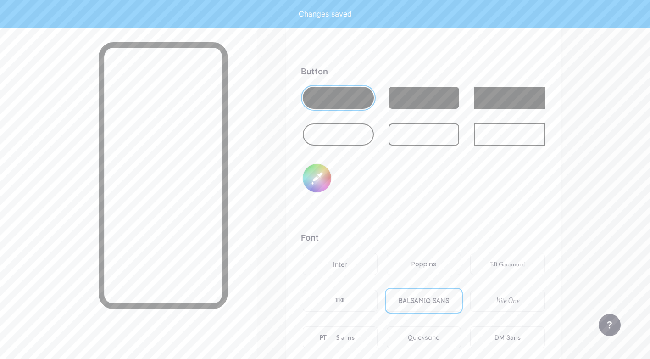
type input "#3516d0"
type input "#ffffff"
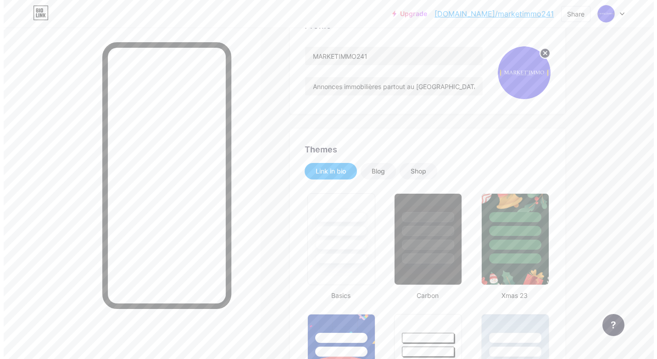
scroll to position [0, 0]
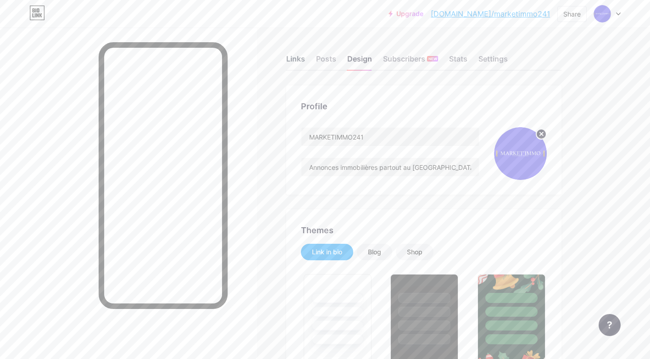
click at [301, 59] on div "Links" at bounding box center [295, 61] width 19 height 17
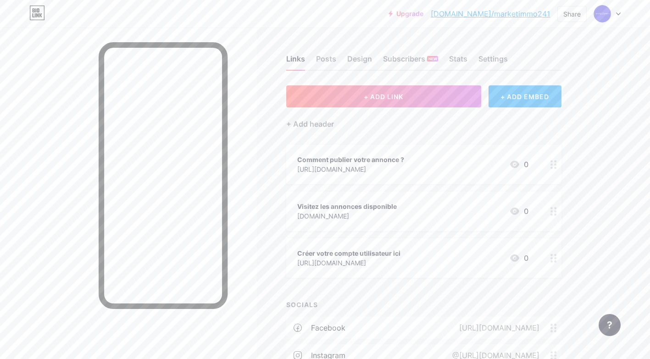
drag, startPoint x: 396, startPoint y: 162, endPoint x: 396, endPoint y: 217, distance: 55.5
click at [396, 217] on span "Comment publier votre annonce ? [URL][DOMAIN_NAME] 0 Visitez les annonces dispo…" at bounding box center [423, 211] width 275 height 133
click at [603, 160] on div "Upgrade [DOMAIN_NAME]/market... [DOMAIN_NAME]/marketimmo241 Share Switch accoun…" at bounding box center [325, 261] width 650 height 522
click at [597, 195] on div "Links Posts Design Subscribers NEW Stats Settings + ADD LINK + ADD EMBED + Add …" at bounding box center [300, 275] width 600 height 495
click at [302, 18] on div "Upgrade [DOMAIN_NAME]/market... [DOMAIN_NAME]/marketimmo241 Share Switch accoun…" at bounding box center [325, 14] width 650 height 17
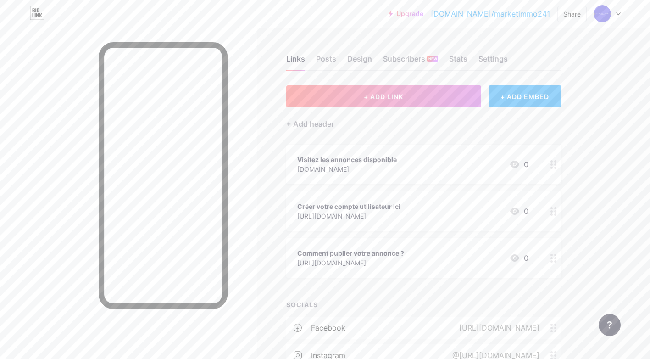
click at [371, 258] on div "[URL][DOMAIN_NAME]" at bounding box center [350, 263] width 107 height 10
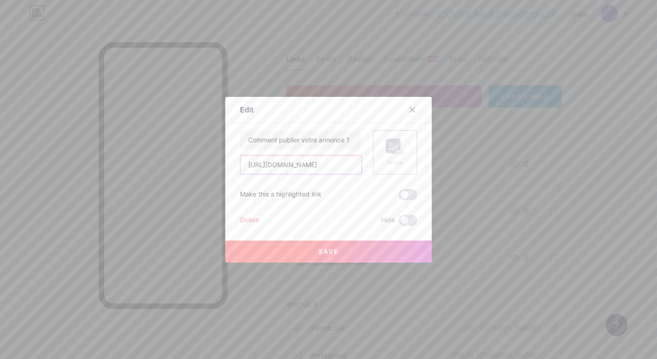
click at [341, 168] on input "[URL][DOMAIN_NAME]" at bounding box center [300, 165] width 121 height 18
paste input "[URL][DOMAIN_NAME]"
type input "[URL][DOMAIN_NAME]"
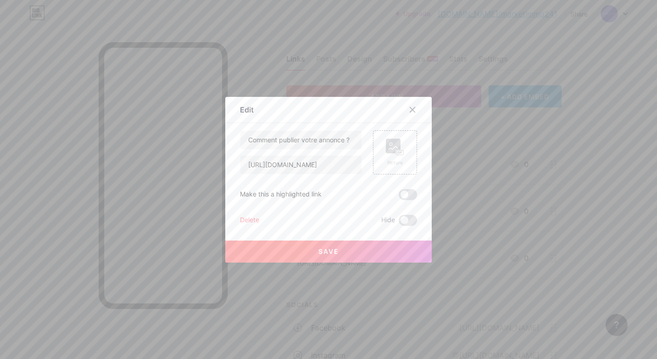
click at [360, 251] on button "Save" at bounding box center [328, 251] width 206 height 22
